Goal: Transaction & Acquisition: Purchase product/service

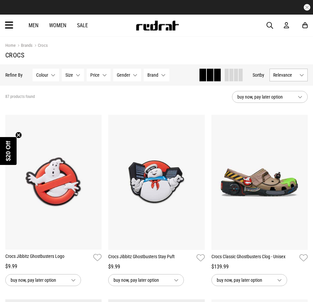
click at [65, 74] on span "Size" at bounding box center [69, 74] width 8 height 5
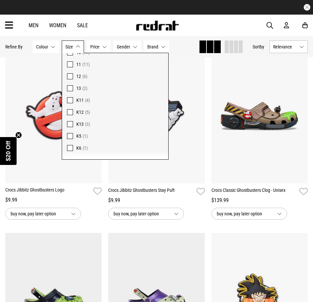
scroll to position [124, 0]
click at [71, 100] on span at bounding box center [70, 100] width 6 height 6
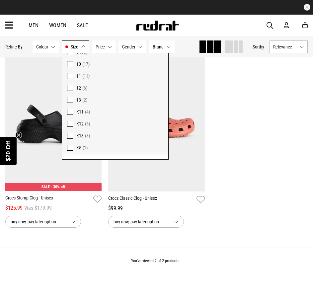
click at [223, 135] on div "**********" at bounding box center [156, 148] width 309 height 184
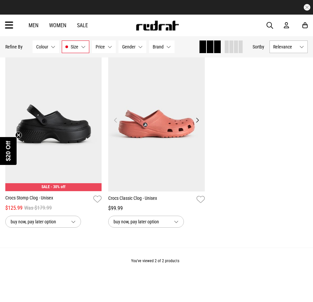
click at [176, 133] on img at bounding box center [156, 123] width 96 height 135
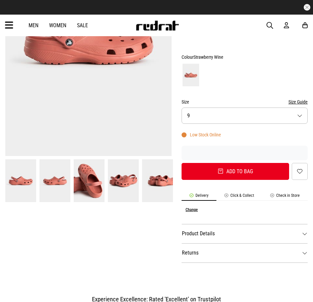
click at [240, 197] on li "Click & Collect" at bounding box center [239, 197] width 46 height 8
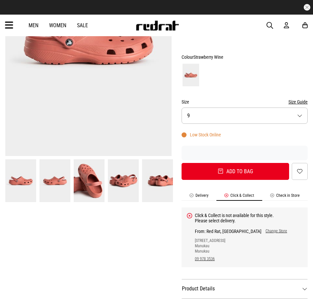
click at [287, 196] on li "Check in Store" at bounding box center [284, 197] width 45 height 8
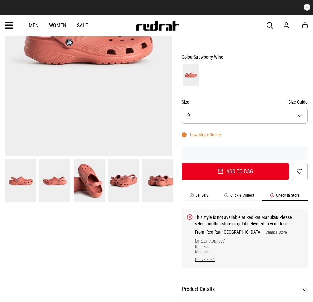
click at [200, 199] on li "Delivery" at bounding box center [198, 197] width 35 height 8
click at [199, 195] on li "Delivery" at bounding box center [198, 197] width 35 height 8
click at [206, 194] on li "Delivery" at bounding box center [198, 197] width 35 height 8
click at [232, 196] on li "Click & Collect" at bounding box center [239, 197] width 46 height 8
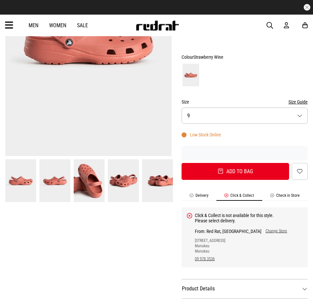
click at [204, 195] on li "Delivery" at bounding box center [198, 197] width 35 height 8
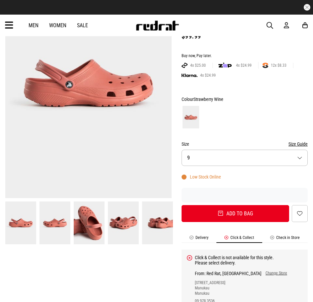
scroll to position [33, 0]
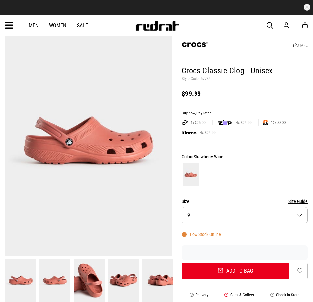
click at [237, 208] on button "Size 9" at bounding box center [244, 215] width 126 height 16
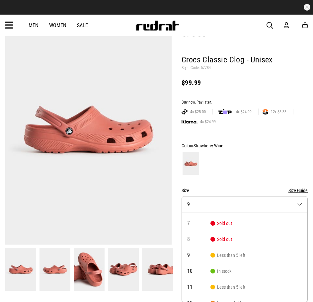
scroll to position [54, 0]
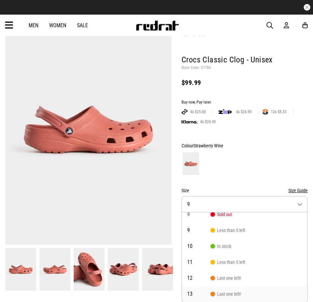
click at [231, 290] on li "13 Last one left!" at bounding box center [244, 294] width 125 height 16
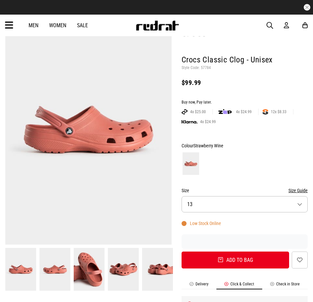
click at [123, 179] on img at bounding box center [88, 129] width 166 height 229
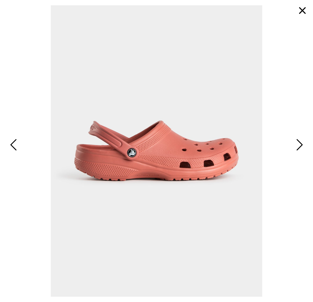
click at [299, 144] on span "Next" at bounding box center [298, 145] width 9 height 16
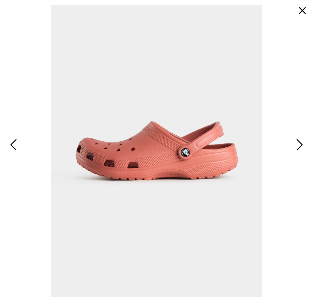
click at [299, 144] on span "Next" at bounding box center [298, 145] width 9 height 16
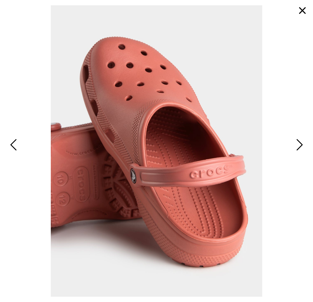
click at [299, 144] on span "Next" at bounding box center [298, 145] width 9 height 16
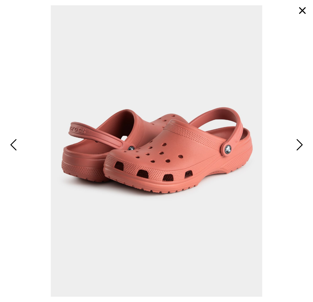
click at [299, 142] on span "Next" at bounding box center [298, 145] width 9 height 16
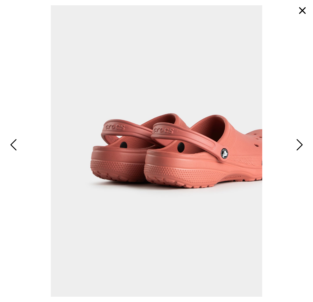
click at [304, 9] on button "button" at bounding box center [302, 11] width 16 height 16
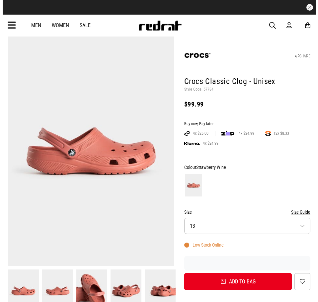
scroll to position [0, 0]
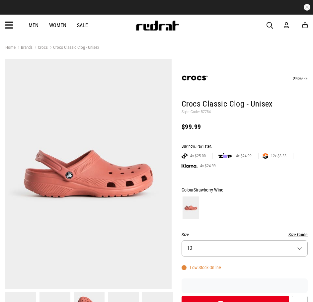
click at [13, 29] on icon at bounding box center [9, 25] width 8 height 11
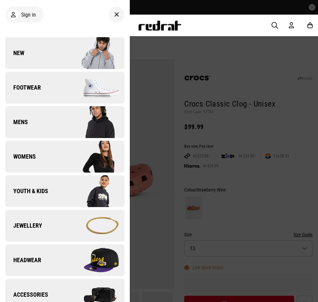
click at [37, 155] on link "Womens" at bounding box center [64, 157] width 119 height 32
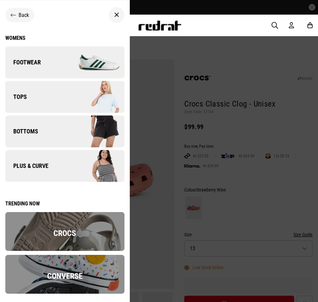
click at [25, 18] on span "Back" at bounding box center [24, 15] width 10 height 6
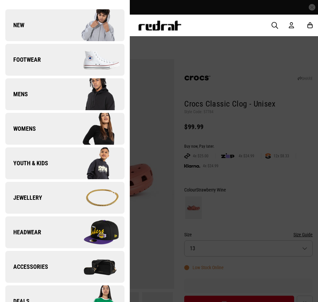
scroll to position [66, 0]
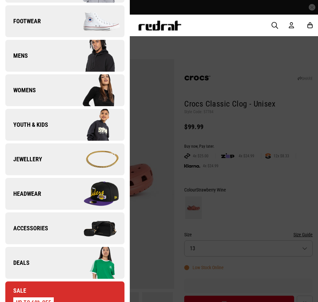
click at [77, 155] on img at bounding box center [94, 159] width 59 height 33
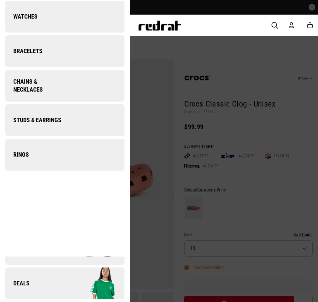
scroll to position [0, 0]
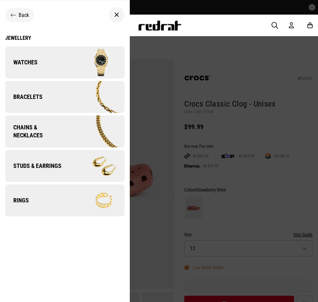
click at [75, 69] on img at bounding box center [94, 62] width 59 height 33
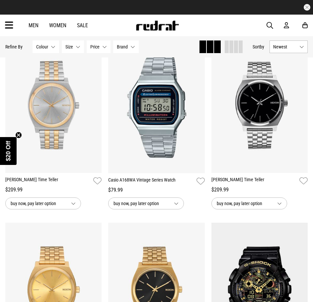
scroll to position [762, 0]
